Goal: Transaction & Acquisition: Purchase product/service

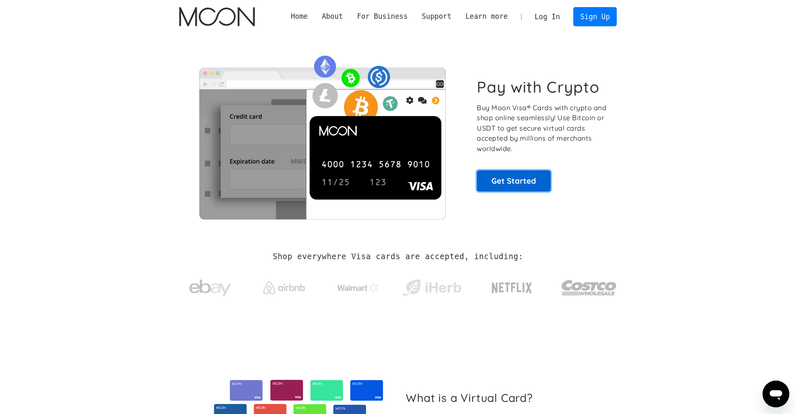
click at [515, 182] on link "Get Started" at bounding box center [514, 180] width 74 height 21
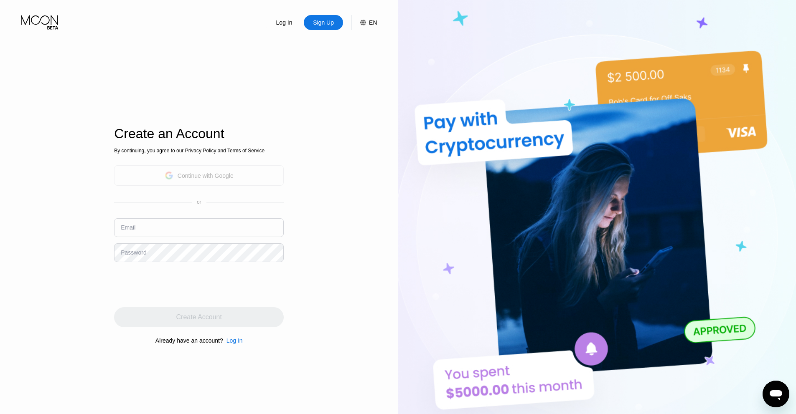
click at [203, 172] on div "Continue with Google" at bounding box center [206, 175] width 56 height 7
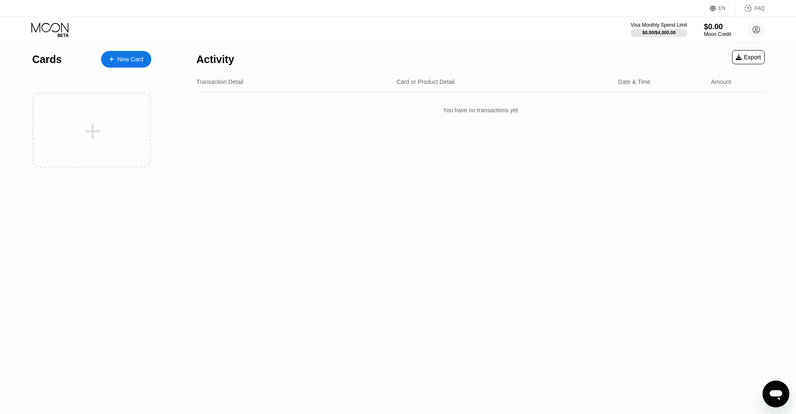
click at [135, 63] on div "New Card" at bounding box center [130, 59] width 26 height 7
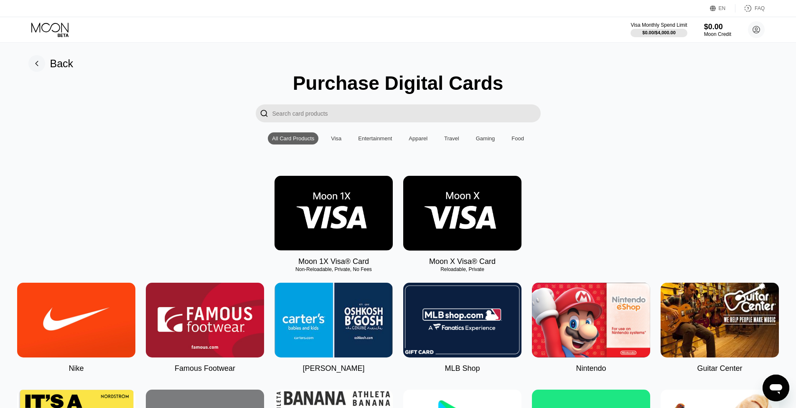
click at [444, 220] on img at bounding box center [462, 213] width 118 height 75
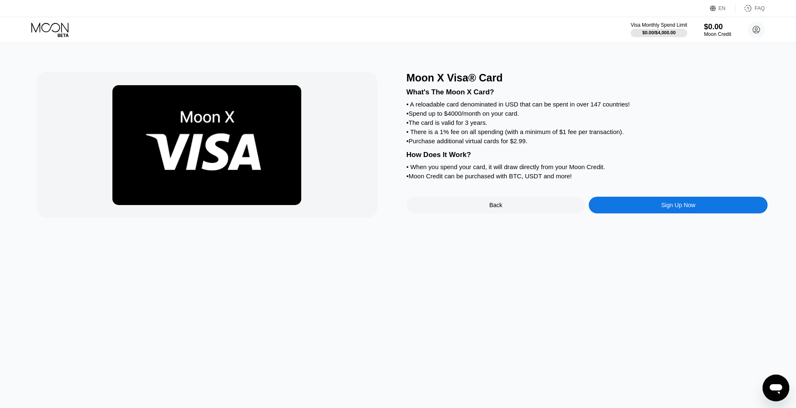
click at [637, 208] on div "Sign Up Now" at bounding box center [677, 205] width 179 height 17
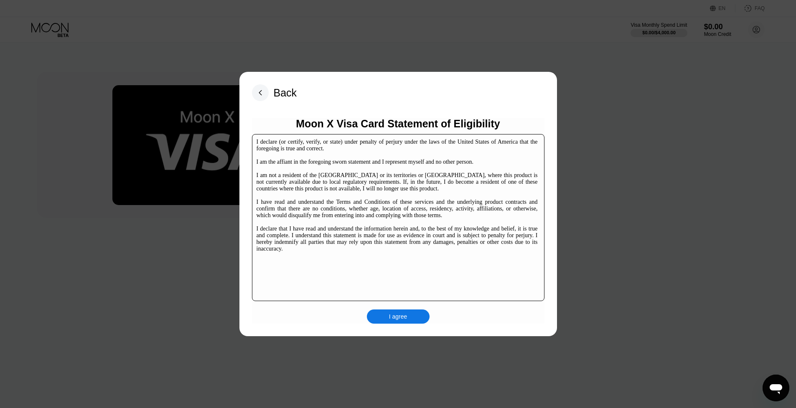
click at [395, 309] on div "I agree" at bounding box center [398, 316] width 63 height 14
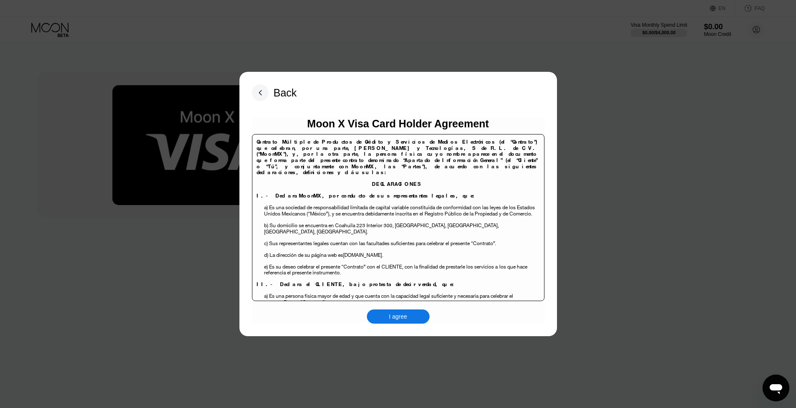
click at [394, 313] on div "I agree" at bounding box center [398, 317] width 18 height 8
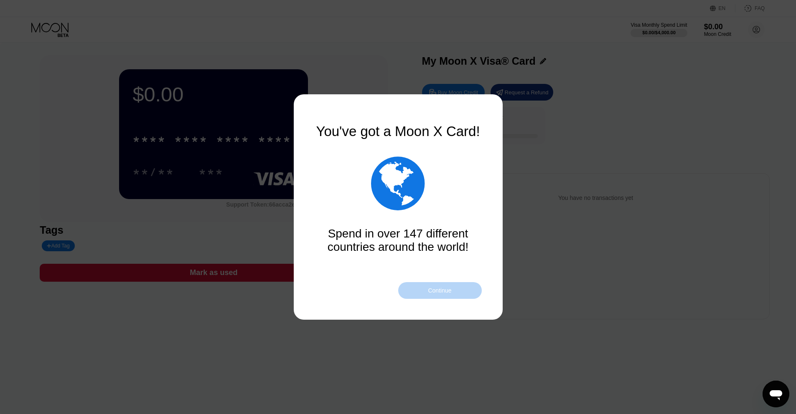
click at [430, 295] on div "Continue" at bounding box center [440, 290] width 84 height 17
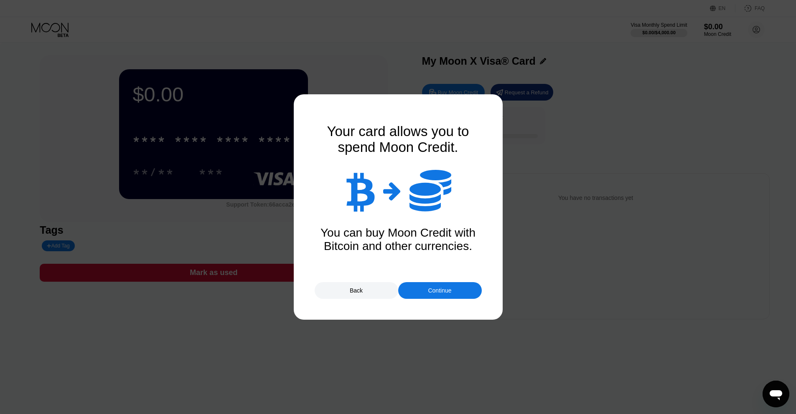
click at [428, 294] on div "Continue" at bounding box center [440, 290] width 84 height 17
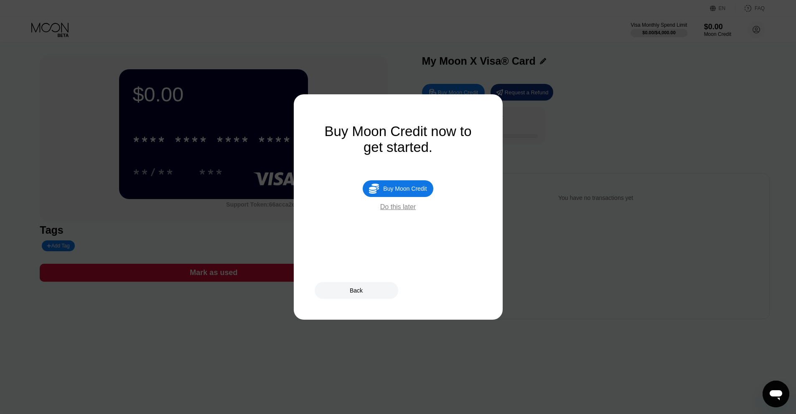
click at [390, 207] on div "Do this later" at bounding box center [398, 207] width 36 height 8
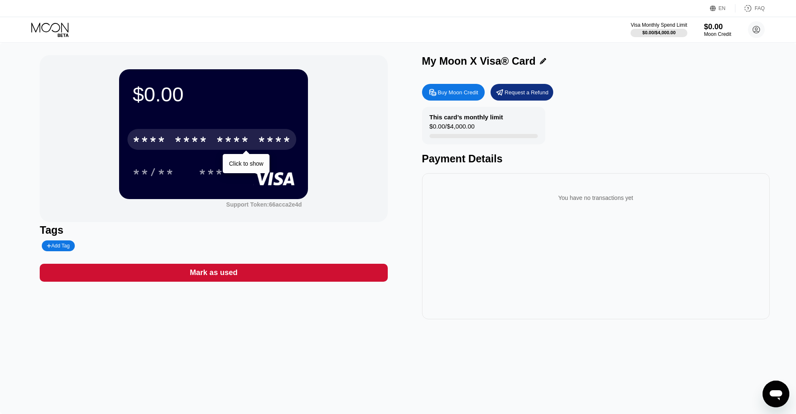
click at [238, 147] on div "* * * *" at bounding box center [232, 140] width 33 height 13
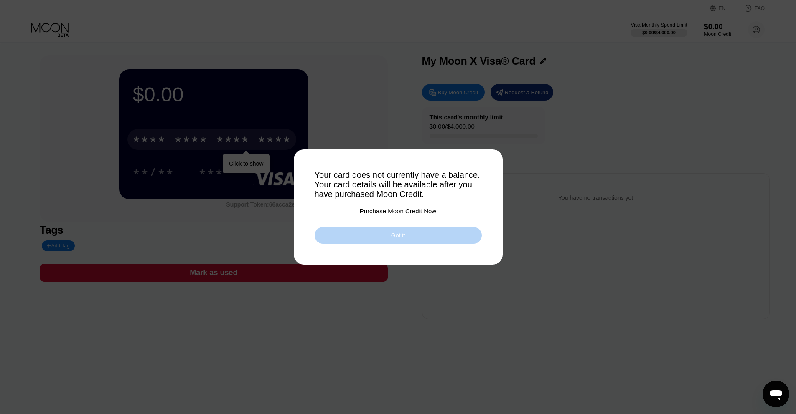
click at [374, 232] on div "Got it" at bounding box center [397, 235] width 167 height 17
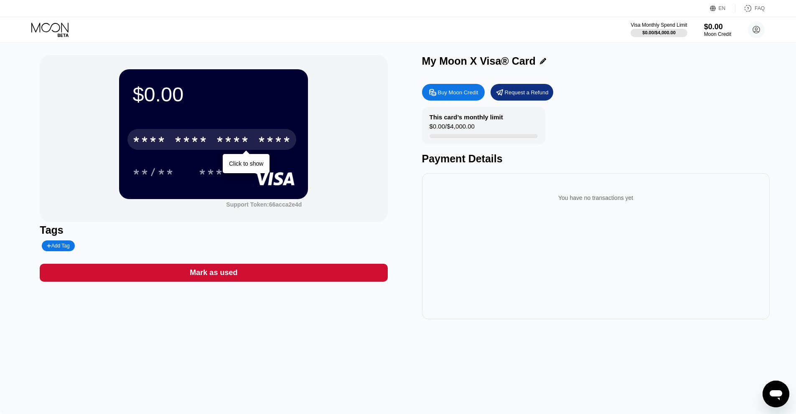
click at [444, 92] on div "Buy Moon Credit" at bounding box center [458, 92] width 41 height 7
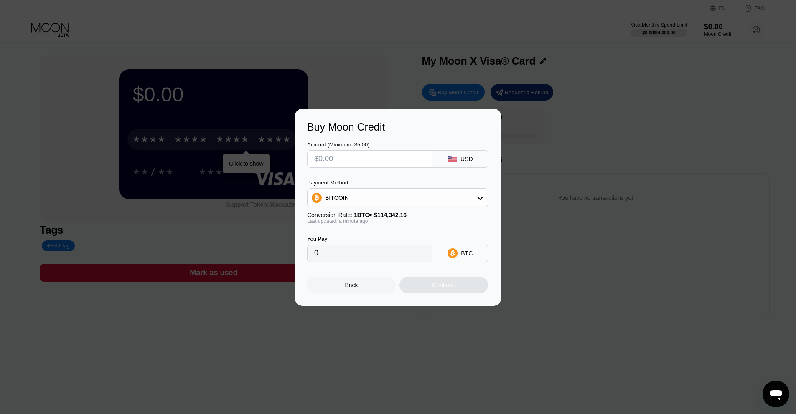
click at [380, 168] on div "Amount (Minimum: $5.00) USD Payment Method BITCOIN Conversion Rate: 1 BTC ≈ $11…" at bounding box center [398, 197] width 182 height 129
click at [375, 155] on input "text" at bounding box center [369, 159] width 111 height 17
click at [347, 283] on div "Back" at bounding box center [351, 285] width 13 height 7
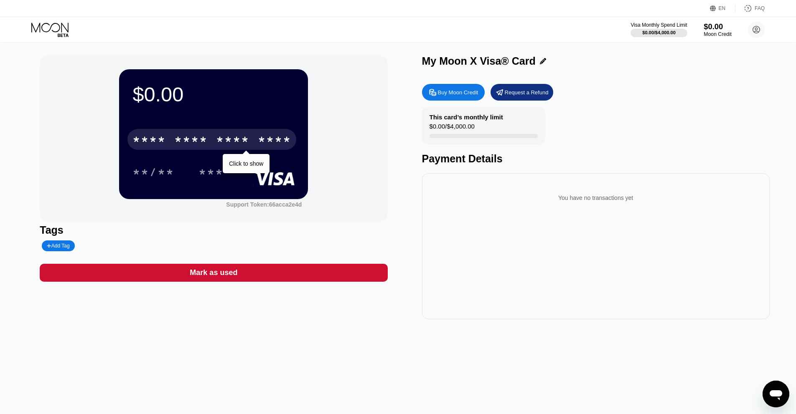
click at [723, 25] on div "$0.00" at bounding box center [717, 26] width 28 height 9
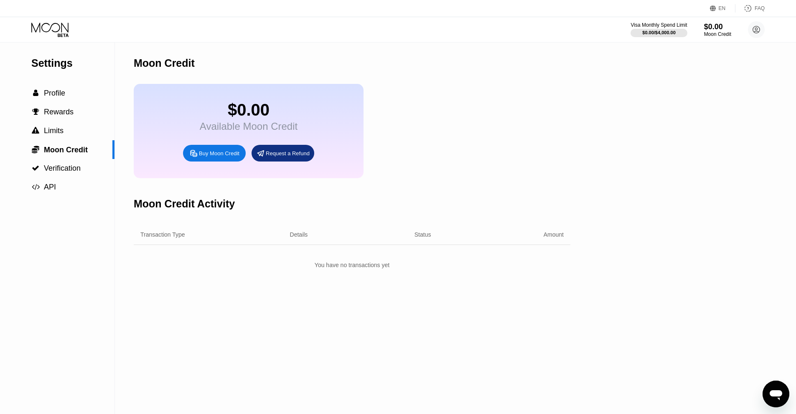
click at [213, 152] on div "Buy Moon Credit" at bounding box center [219, 153] width 41 height 7
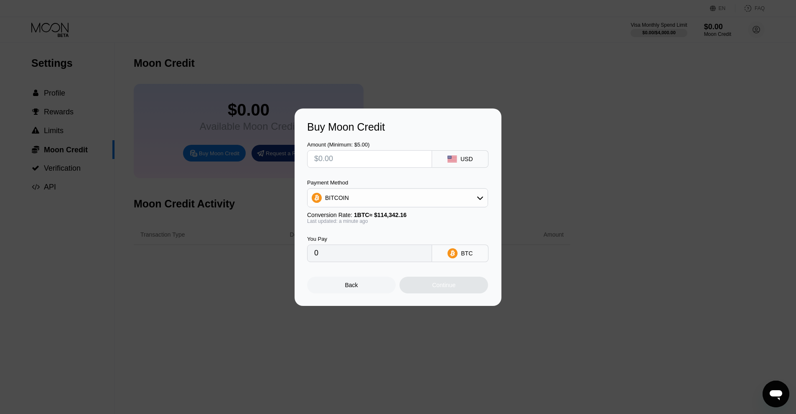
click at [359, 162] on input "text" at bounding box center [369, 159] width 111 height 17
type input "$5"
type input "0.00004373"
type input "$5"
click at [449, 287] on div "Continue" at bounding box center [443, 285] width 23 height 7
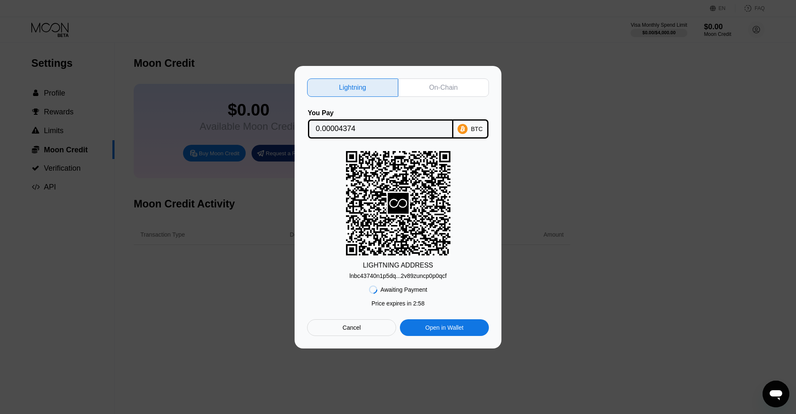
click at [434, 92] on div "On-Chain" at bounding box center [443, 88] width 91 height 18
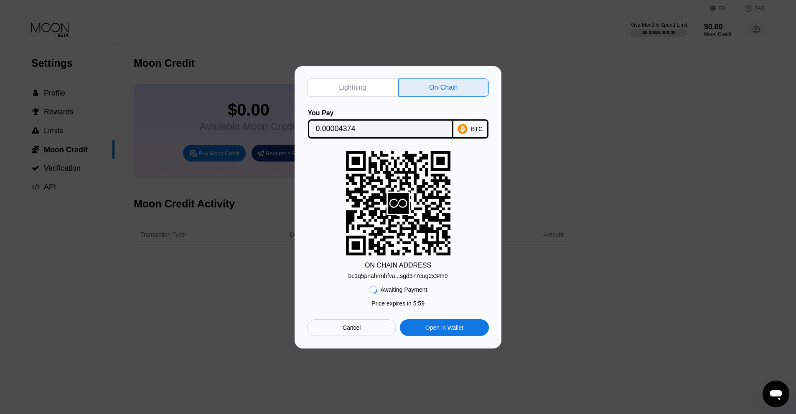
click at [348, 96] on div "Lightning On-Chain You Pay 0.00004374 BTC ON CHAIN ADDRESS bc1q5pnahrmhfva...sg…" at bounding box center [398, 208] width 182 height 258
click at [350, 92] on div "Lightning" at bounding box center [352, 88] width 91 height 18
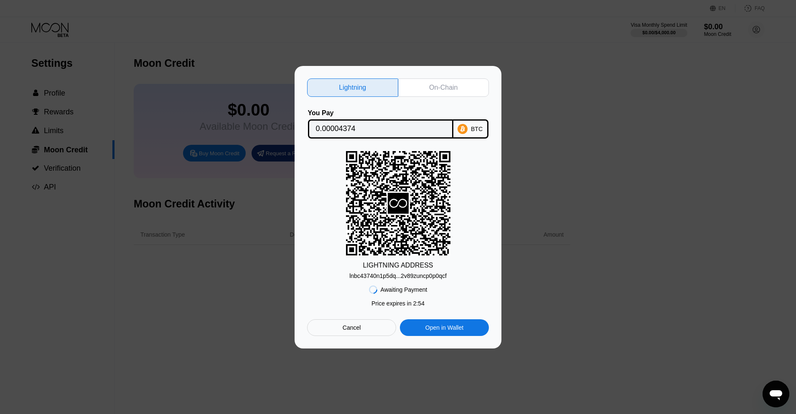
click at [430, 84] on div "On-Chain" at bounding box center [443, 88] width 28 height 8
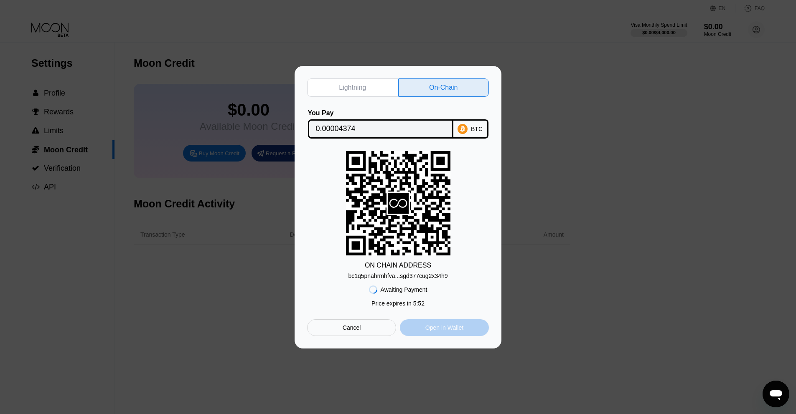
click at [452, 329] on div "Open in Wallet" at bounding box center [444, 328] width 38 height 8
click at [355, 328] on div "Cancel" at bounding box center [351, 328] width 18 height 8
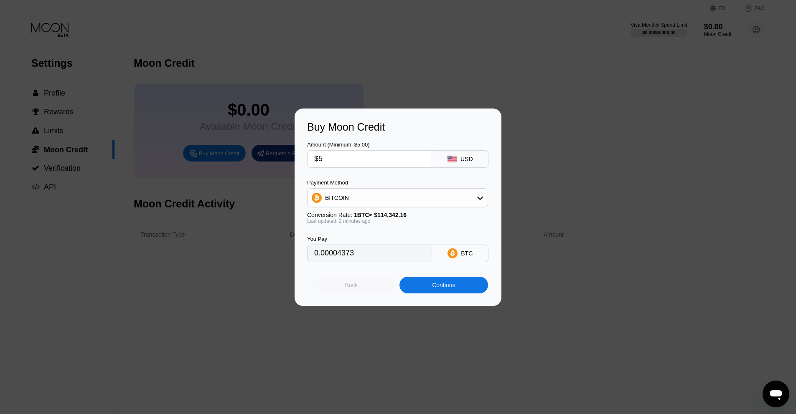
click at [355, 283] on div "Back" at bounding box center [351, 285] width 13 height 7
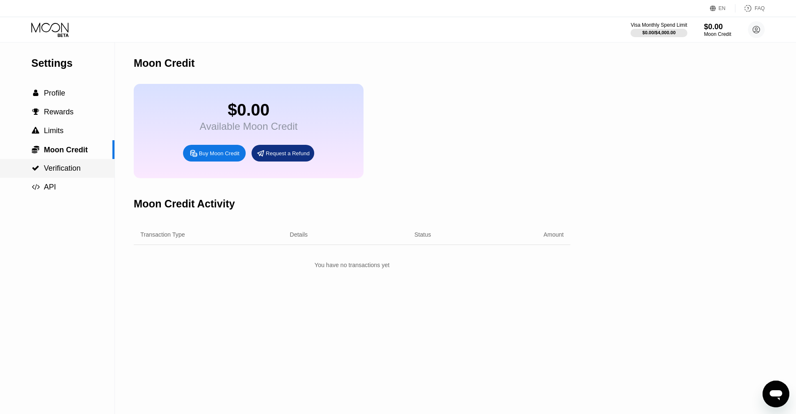
click at [69, 168] on span "Verification" at bounding box center [62, 168] width 37 height 8
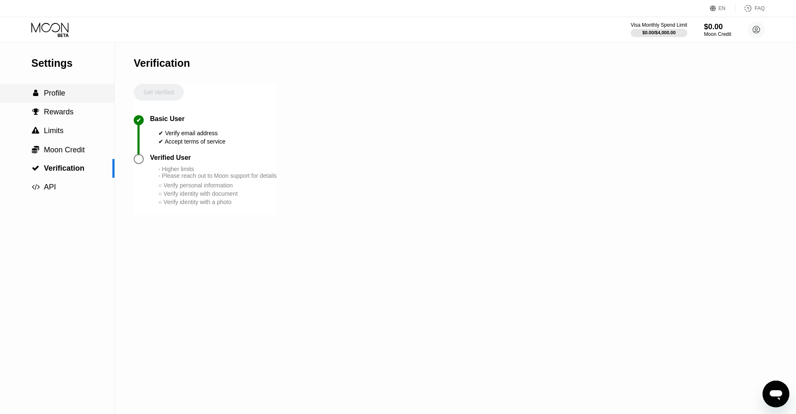
click at [43, 100] on div " Profile" at bounding box center [57, 93] width 114 height 19
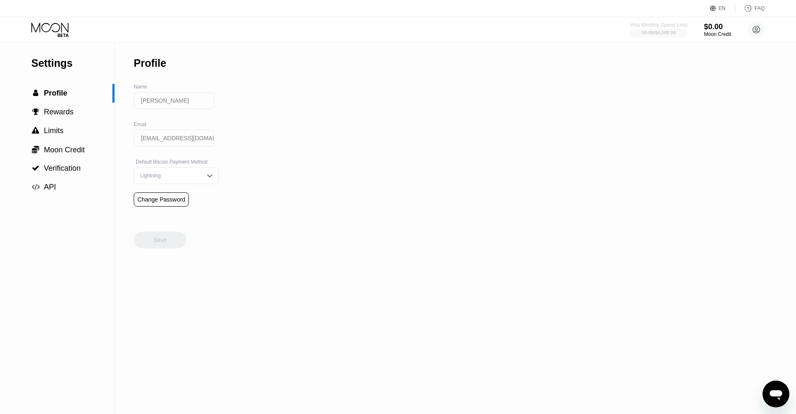
click at [642, 34] on div "$0.00 / $4,000.00" at bounding box center [659, 32] width 34 height 5
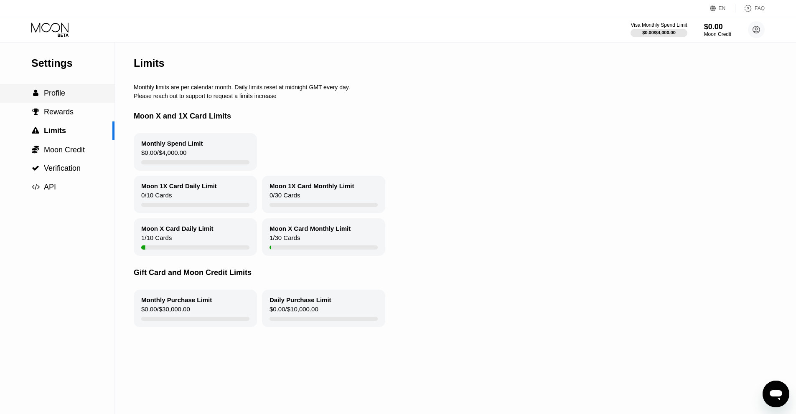
click at [43, 94] on div " Profile" at bounding box center [48, 93] width 34 height 9
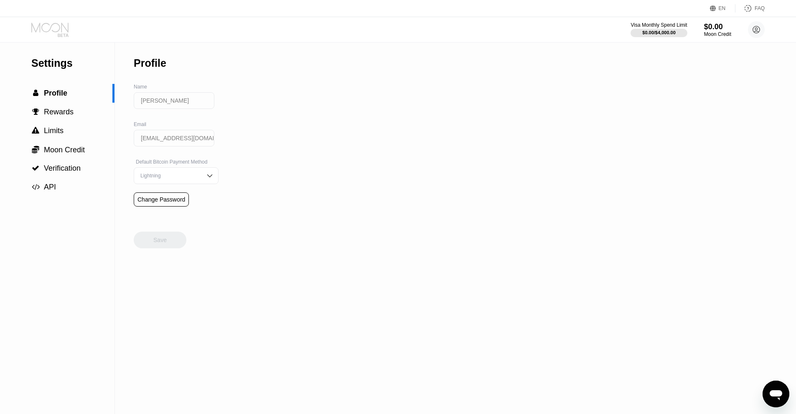
click at [62, 23] on icon at bounding box center [50, 30] width 39 height 15
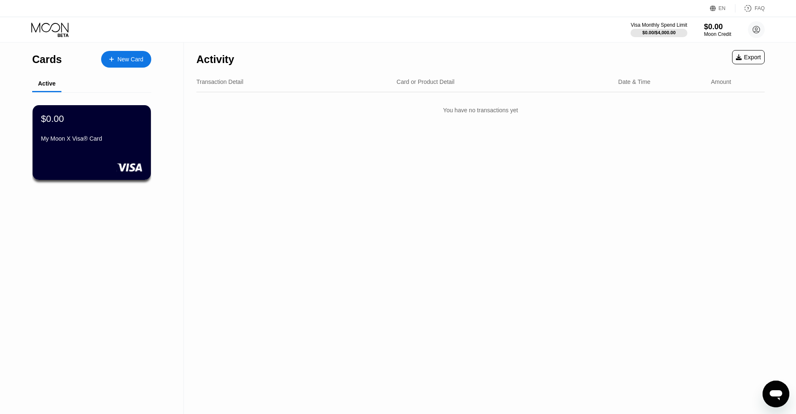
click at [141, 59] on div "New Card" at bounding box center [130, 59] width 26 height 7
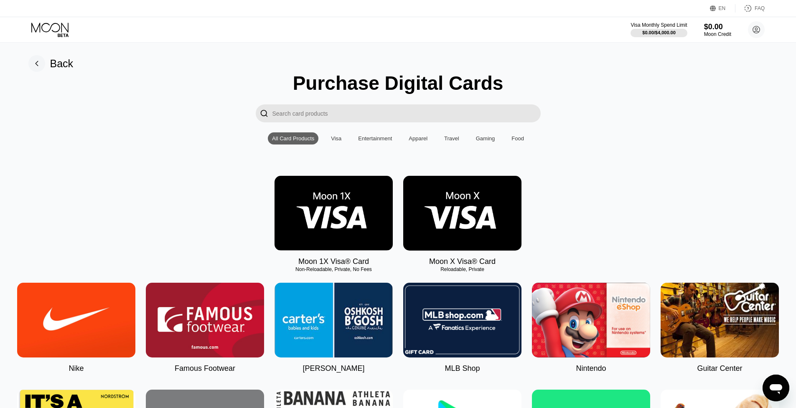
click at [365, 109] on input "Search card products" at bounding box center [406, 113] width 268 height 18
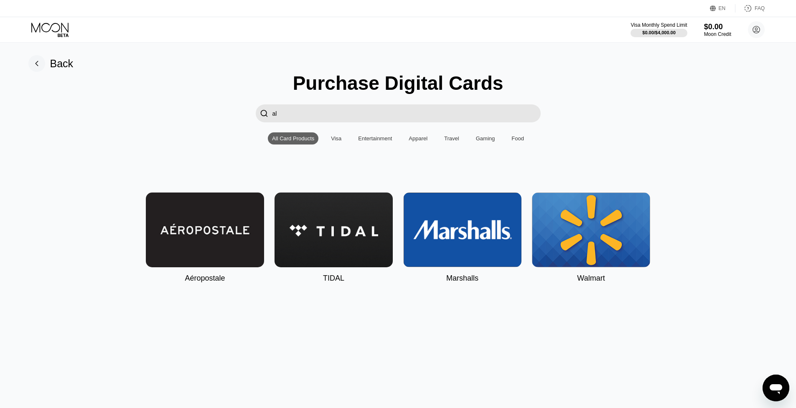
type input "a"
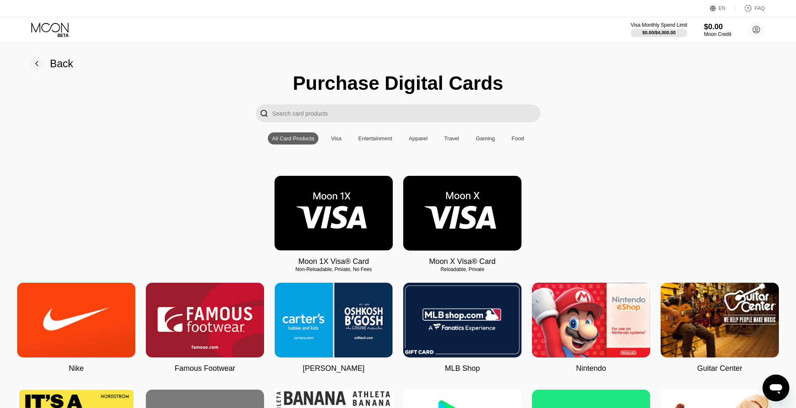
click at [333, 140] on div "Visa" at bounding box center [336, 138] width 10 height 6
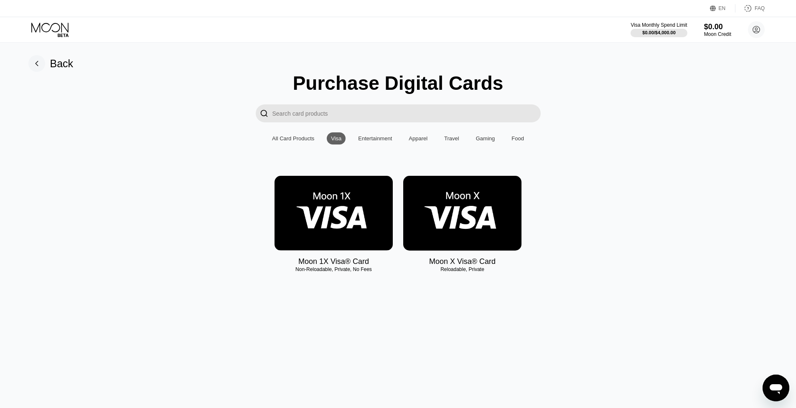
click at [339, 222] on img at bounding box center [333, 213] width 118 height 75
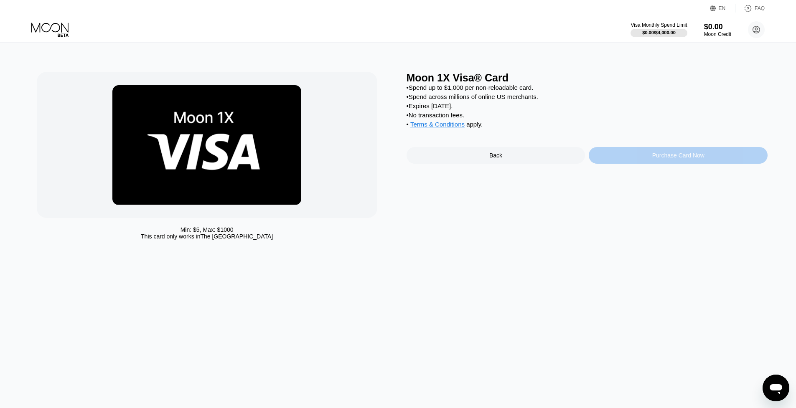
click at [636, 160] on div "Purchase Card Now" at bounding box center [677, 155] width 179 height 17
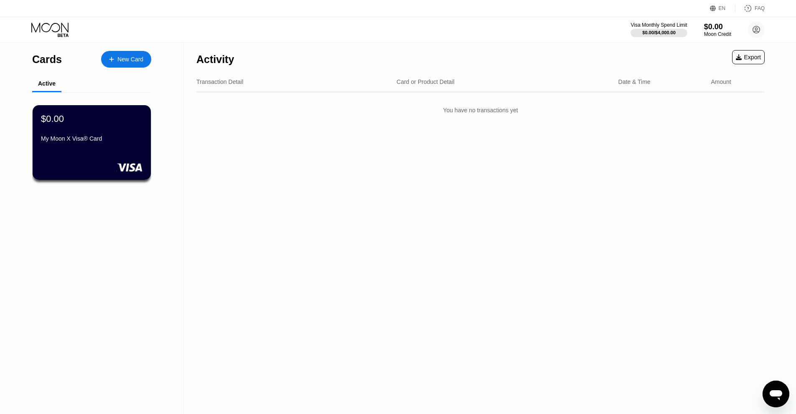
click at [113, 60] on icon at bounding box center [111, 59] width 5 height 6
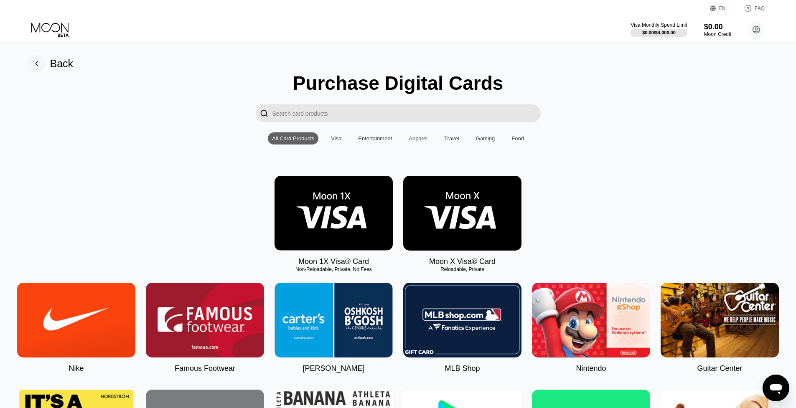
click at [486, 224] on img at bounding box center [462, 213] width 118 height 75
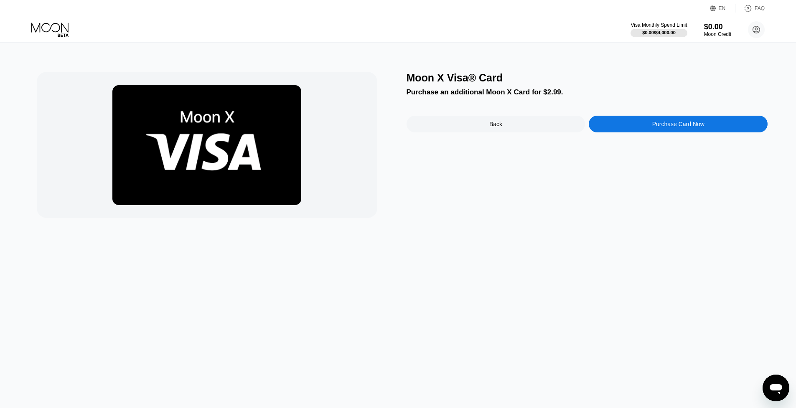
drag, startPoint x: 644, startPoint y: 114, endPoint x: 641, endPoint y: 120, distance: 6.7
click at [641, 119] on div "Moon X Visa® Card Purchase an additional Moon X Card for $2.99. Back Purchase C…" at bounding box center [586, 145] width 361 height 146
click at [641, 120] on div "Purchase Card Now" at bounding box center [677, 124] width 179 height 17
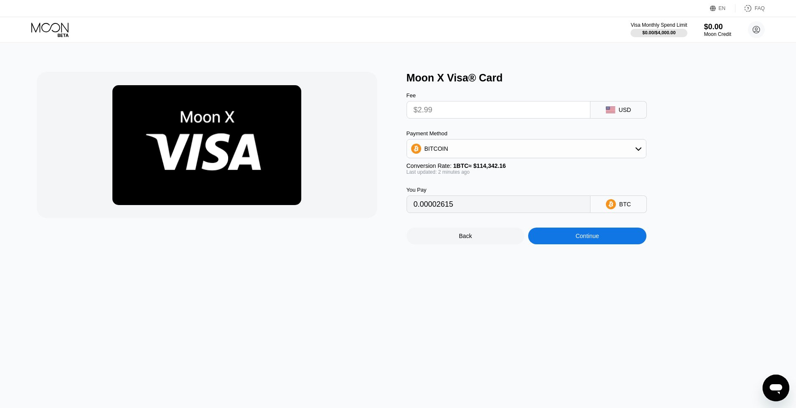
click at [472, 108] on input "$2.99" at bounding box center [498, 109] width 170 height 17
click at [477, 238] on div "Back" at bounding box center [465, 236] width 118 height 17
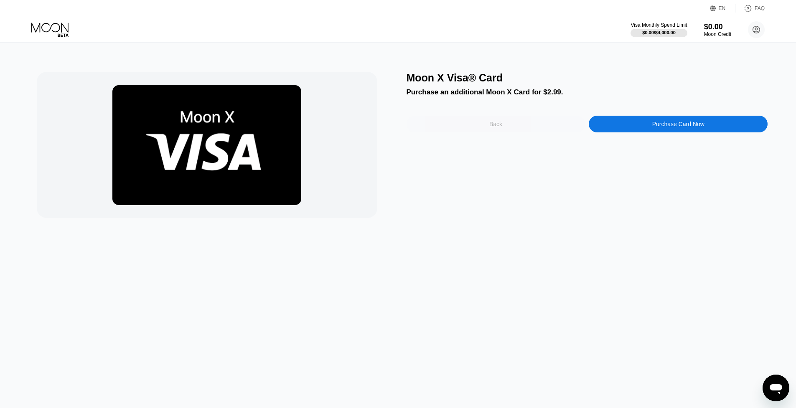
click at [492, 118] on div "Back" at bounding box center [495, 124] width 179 height 17
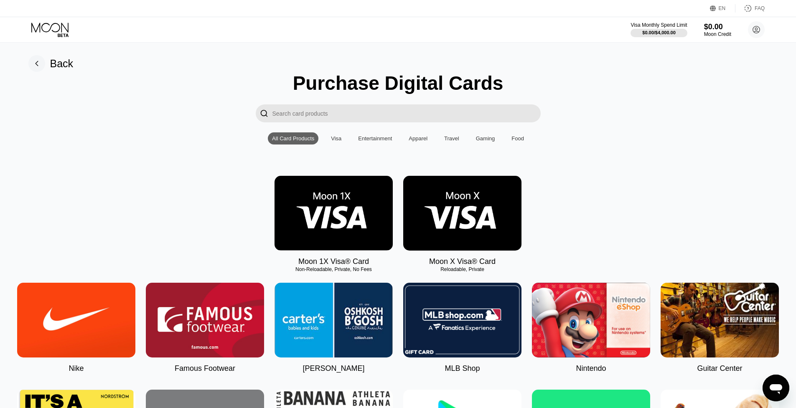
click at [32, 65] on rect at bounding box center [36, 63] width 17 height 17
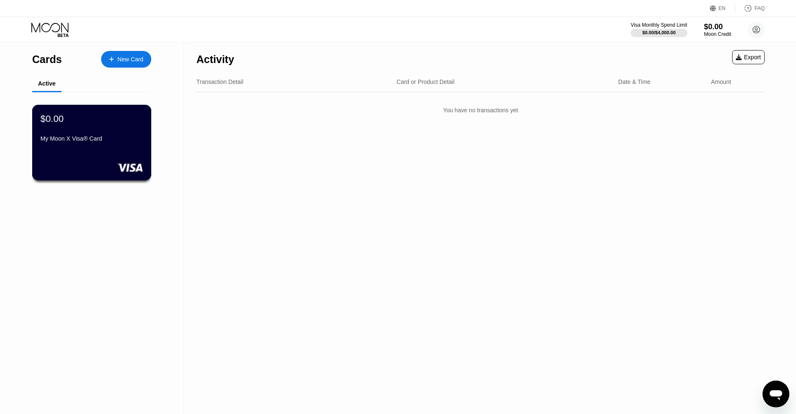
click at [88, 147] on div "$0.00 My Moon X Visa® Card" at bounding box center [91, 143] width 119 height 76
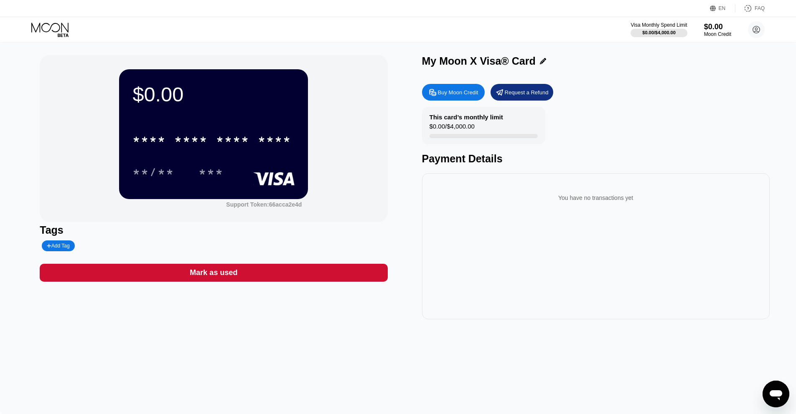
click at [187, 168] on div "**/**" at bounding box center [159, 172] width 54 height 21
click at [162, 164] on div "**/**" at bounding box center [153, 172] width 54 height 21
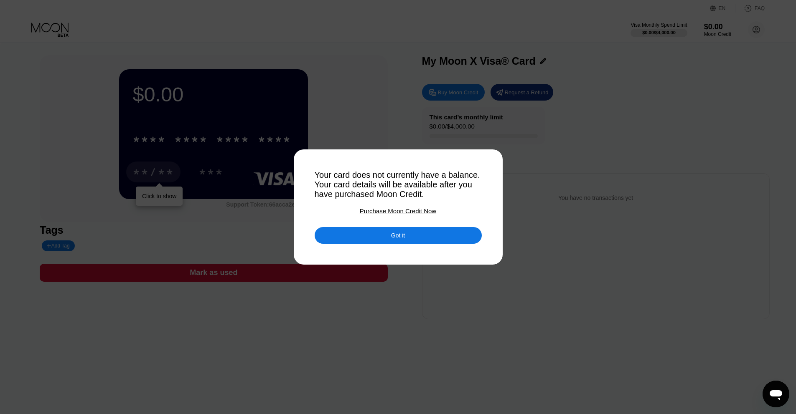
click at [383, 231] on div "Got it" at bounding box center [397, 235] width 167 height 17
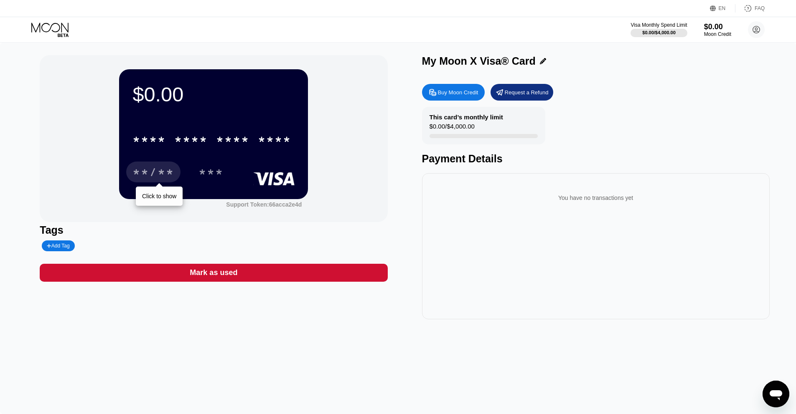
click at [579, 210] on div "You have no transactions yet" at bounding box center [596, 197] width 334 height 23
click at [460, 90] on div "Buy Moon Credit" at bounding box center [458, 92] width 41 height 7
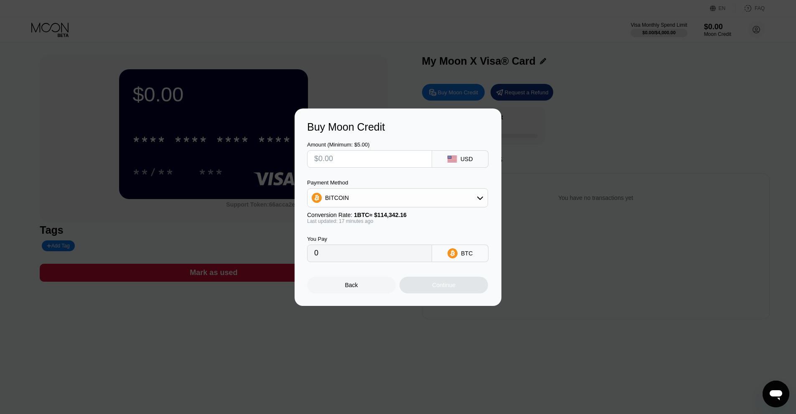
click at [369, 256] on input "0" at bounding box center [369, 253] width 111 height 17
click at [367, 253] on input "0" at bounding box center [369, 253] width 111 height 17
drag, startPoint x: 366, startPoint y: 150, endPoint x: 363, endPoint y: 154, distance: 4.9
click at [366, 151] on input "text" at bounding box center [369, 159] width 111 height 17
type input "$1"
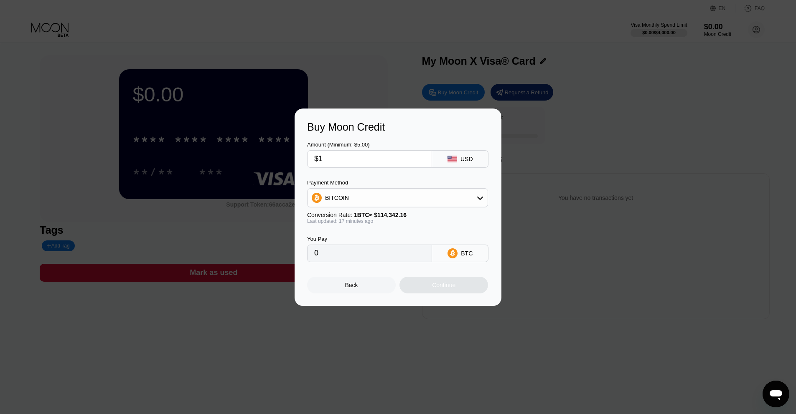
type input "0.00000875"
type input "0"
type input "$5"
type input "0.00004374"
type input "$5"
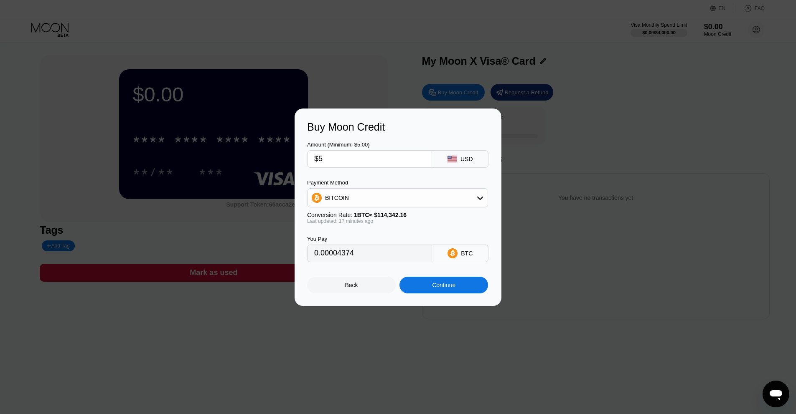
click at [455, 289] on div "Continue" at bounding box center [443, 285] width 23 height 7
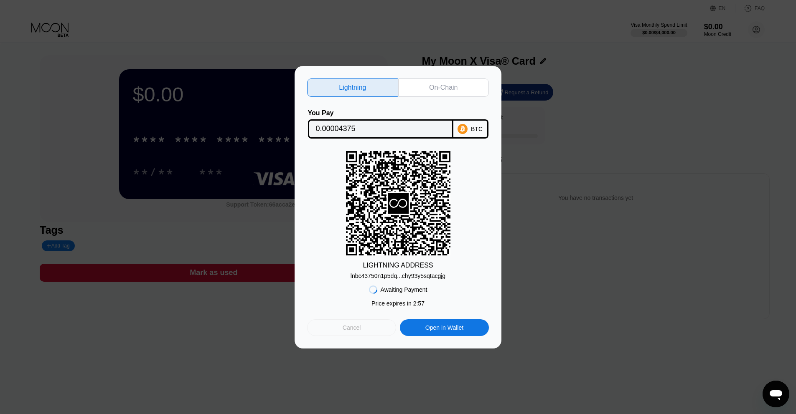
click at [350, 324] on div "Cancel" at bounding box center [351, 328] width 18 height 8
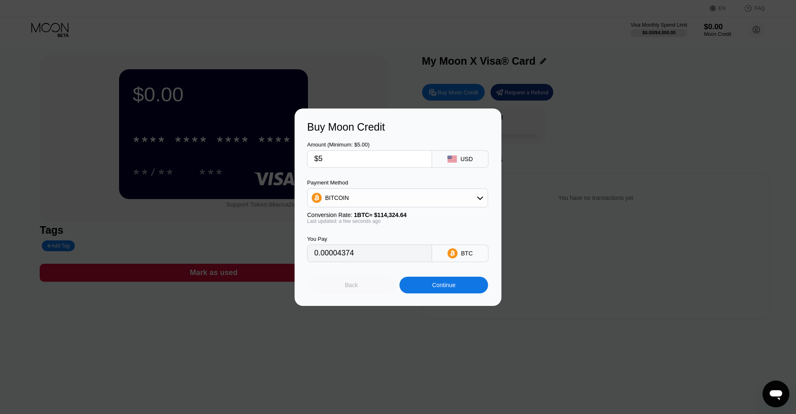
click at [351, 290] on div "Back" at bounding box center [351, 285] width 89 height 17
